Goal: Check status: Check status

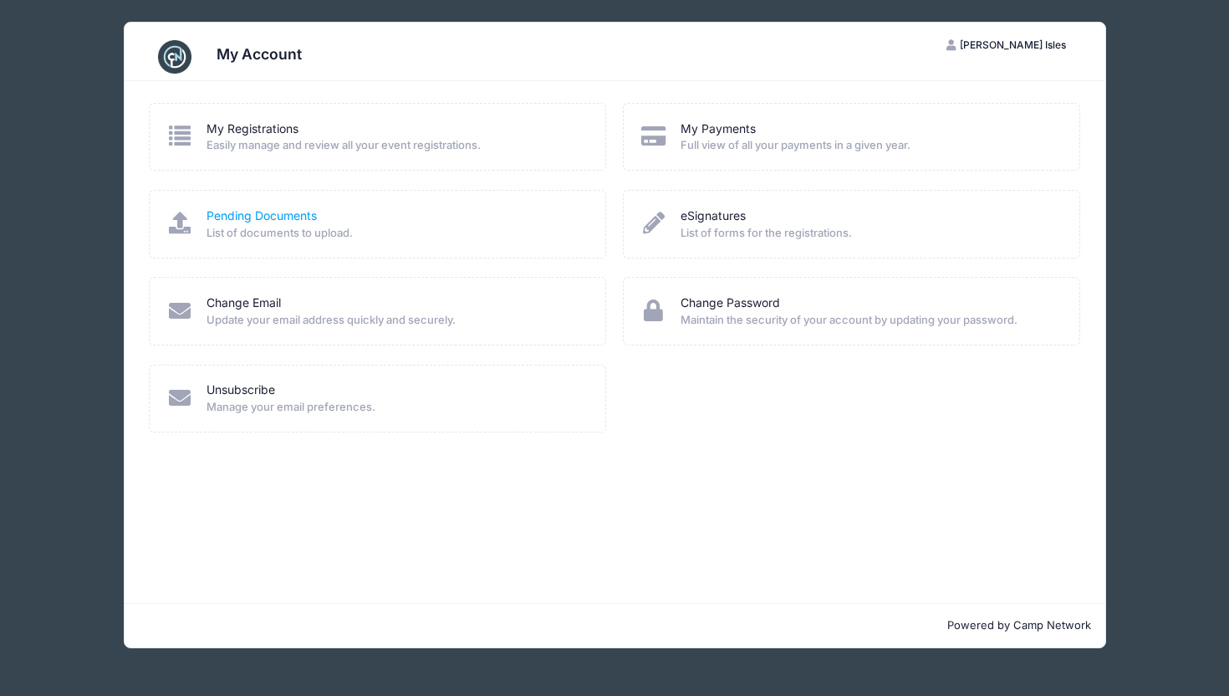
click at [289, 216] on link "Pending Documents" at bounding box center [262, 216] width 110 height 18
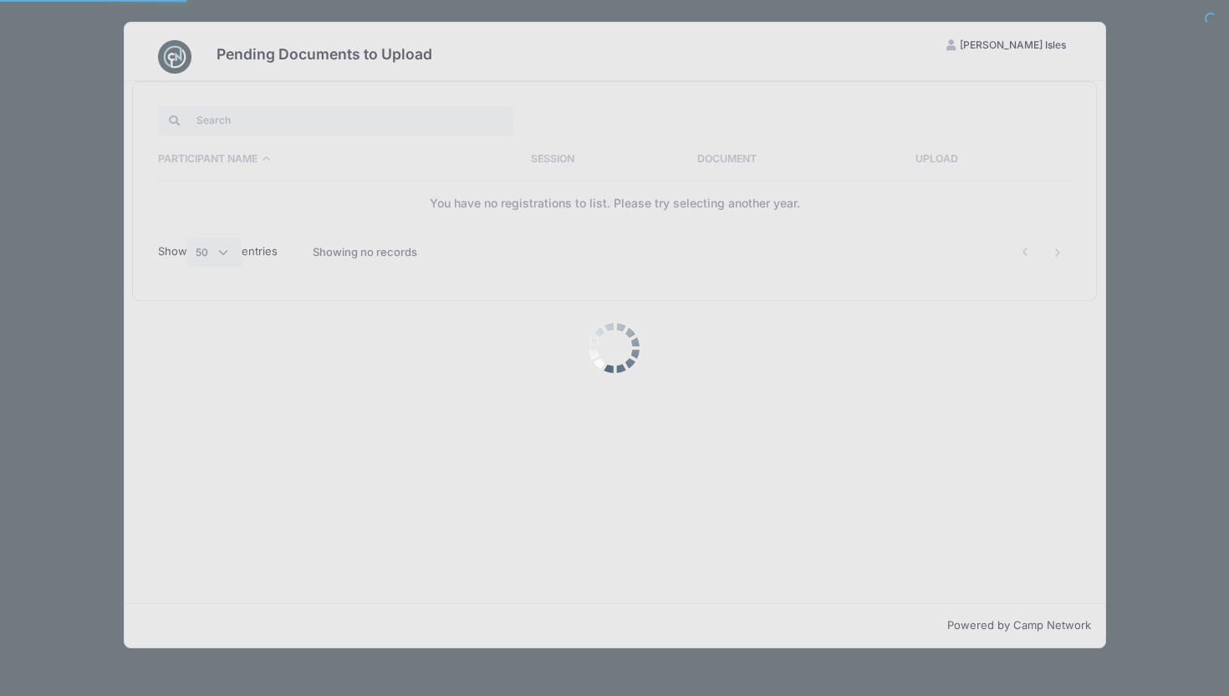
select select "50"
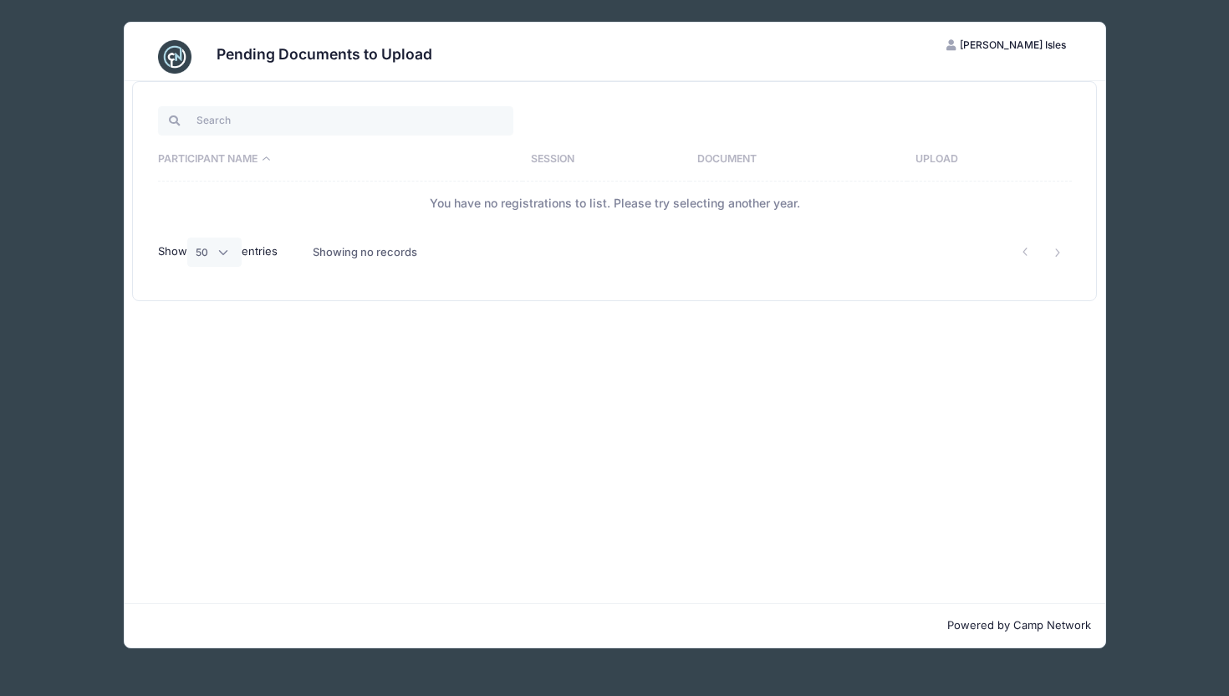
click at [111, 110] on div "Pending Documents to Upload CI Carlin Isles My Account Logout Participant Name …" at bounding box center [614, 335] width 1179 height 670
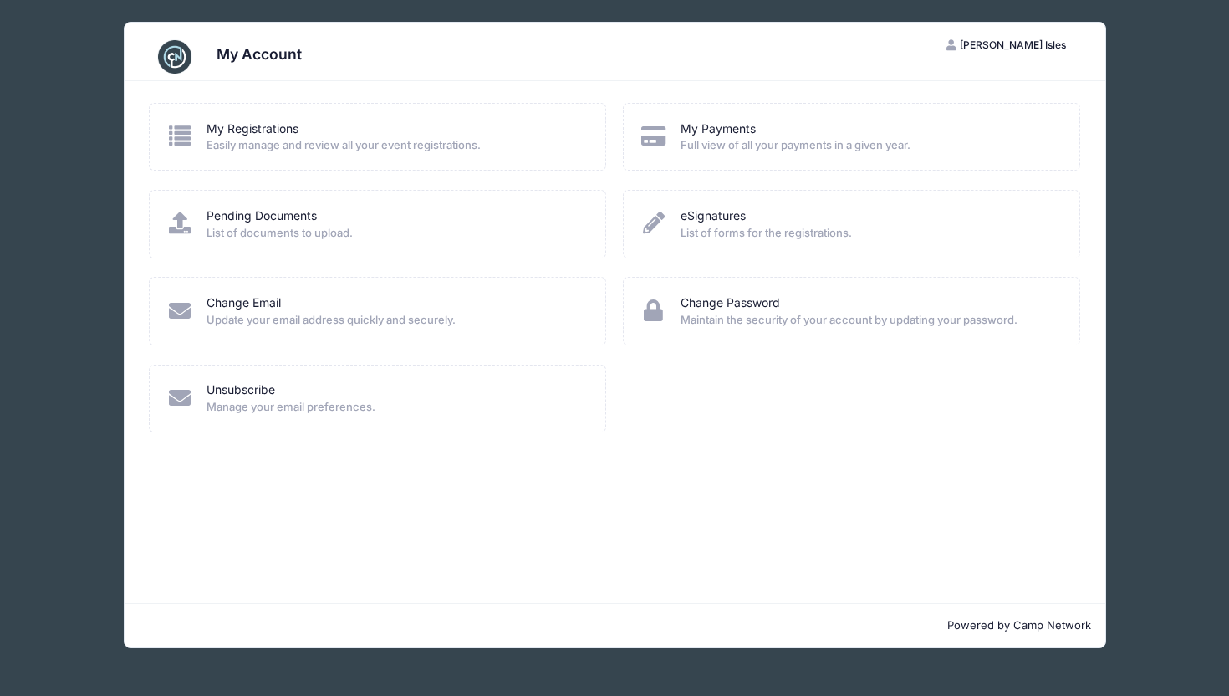
click at [62, 45] on div "My Account CI Carlin Isles My Account Logout My Registrations Easily manage and…" at bounding box center [614, 335] width 1179 height 670
